Goal: Navigation & Orientation: Find specific page/section

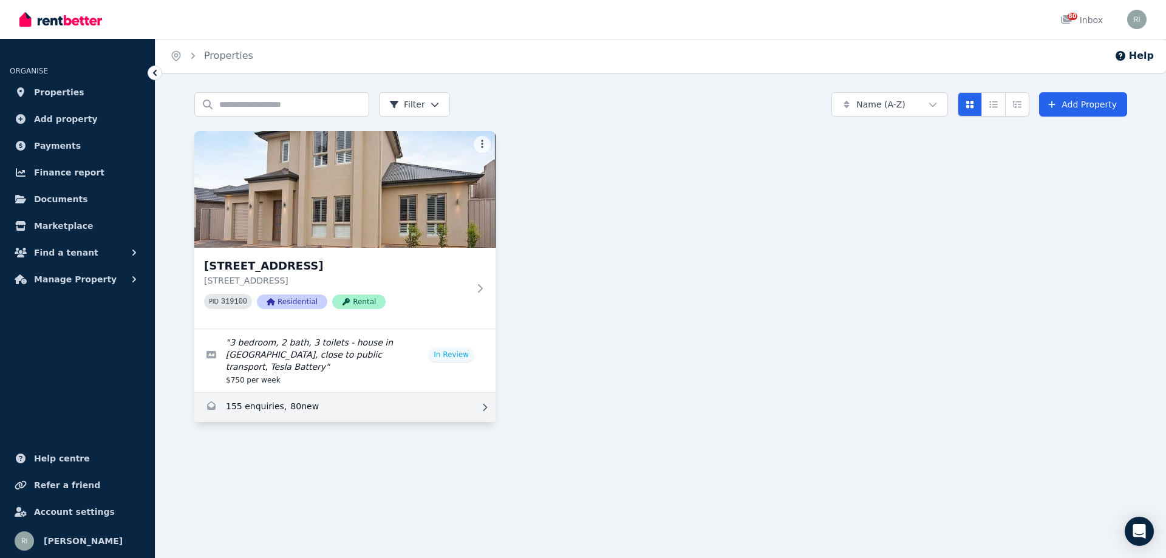
click at [257, 400] on link "Enquiries for 49 Dunorlan Road, Edwardstown" at bounding box center [344, 407] width 301 height 29
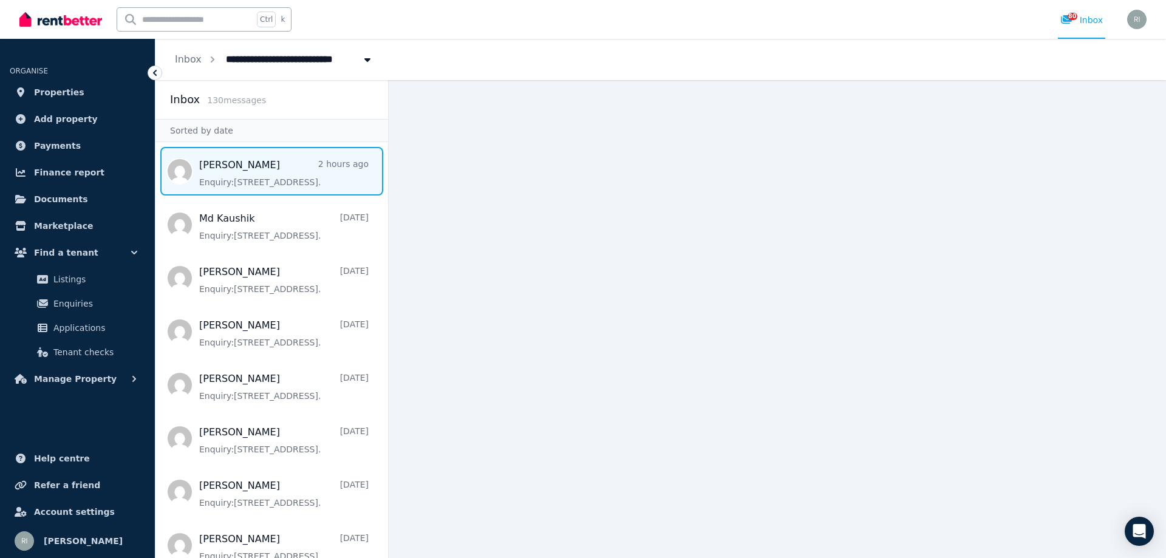
click at [246, 165] on span "Message list" at bounding box center [271, 171] width 233 height 49
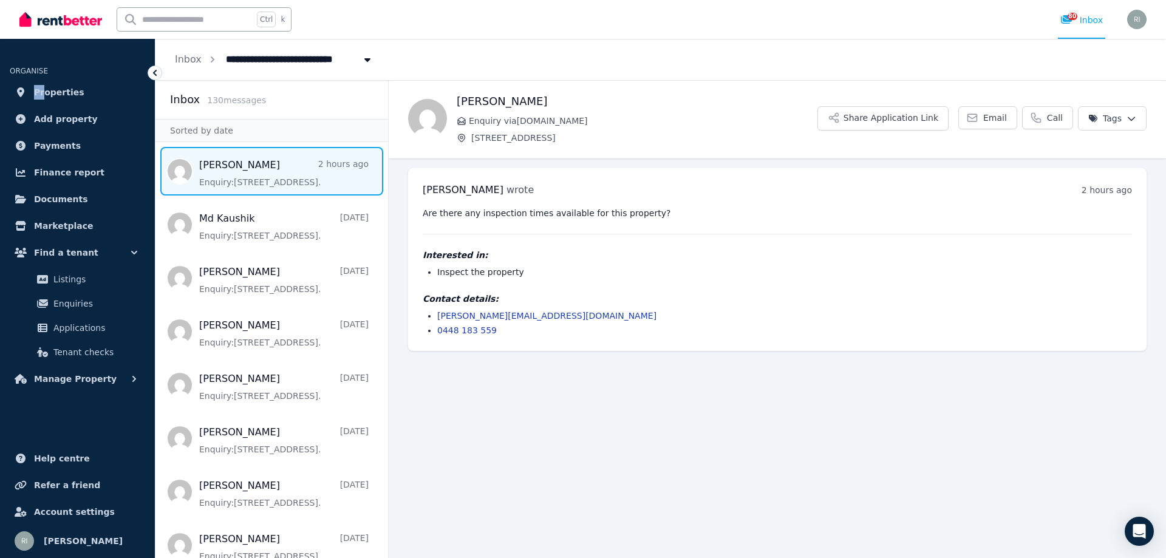
click at [44, 78] on ul "ORGANISE Properties Add property Payments Finance report Documents Marketplace …" at bounding box center [77, 221] width 155 height 340
click at [47, 90] on span "Properties" at bounding box center [59, 92] width 50 height 15
